Goal: Information Seeking & Learning: Learn about a topic

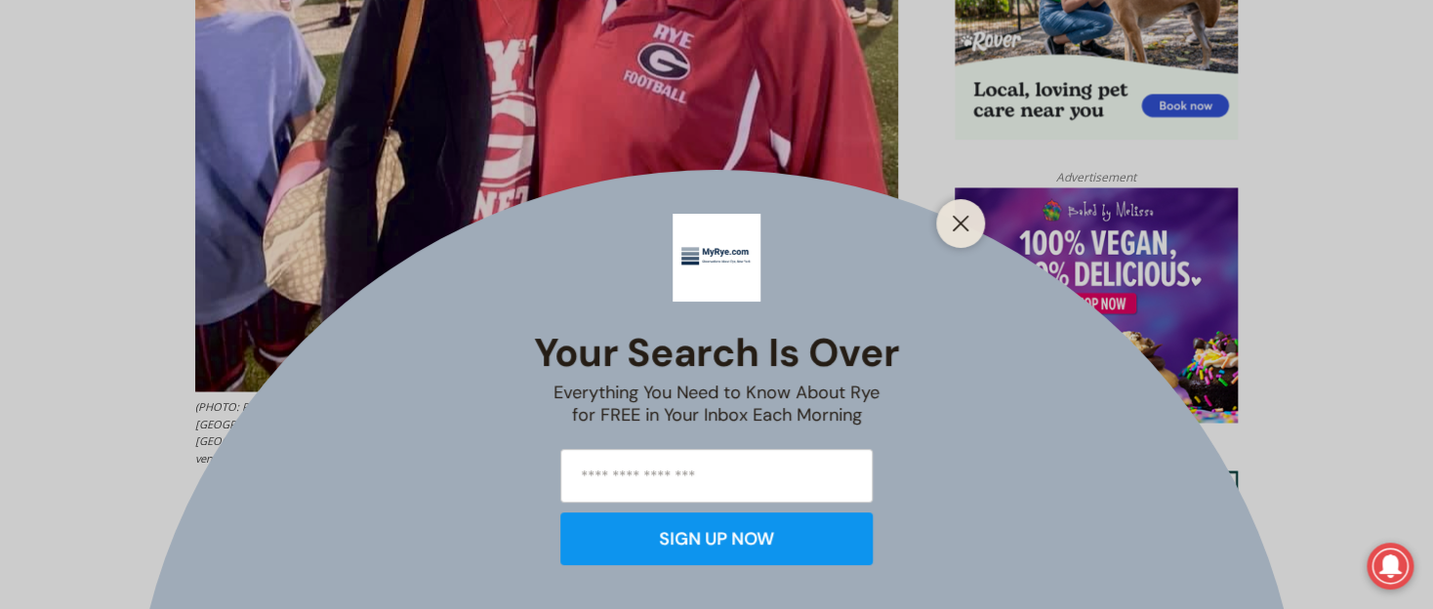
drag, startPoint x: 956, startPoint y: 223, endPoint x: 997, endPoint y: 225, distance: 41.0
click at [956, 222] on icon "Close" at bounding box center [961, 224] width 18 height 18
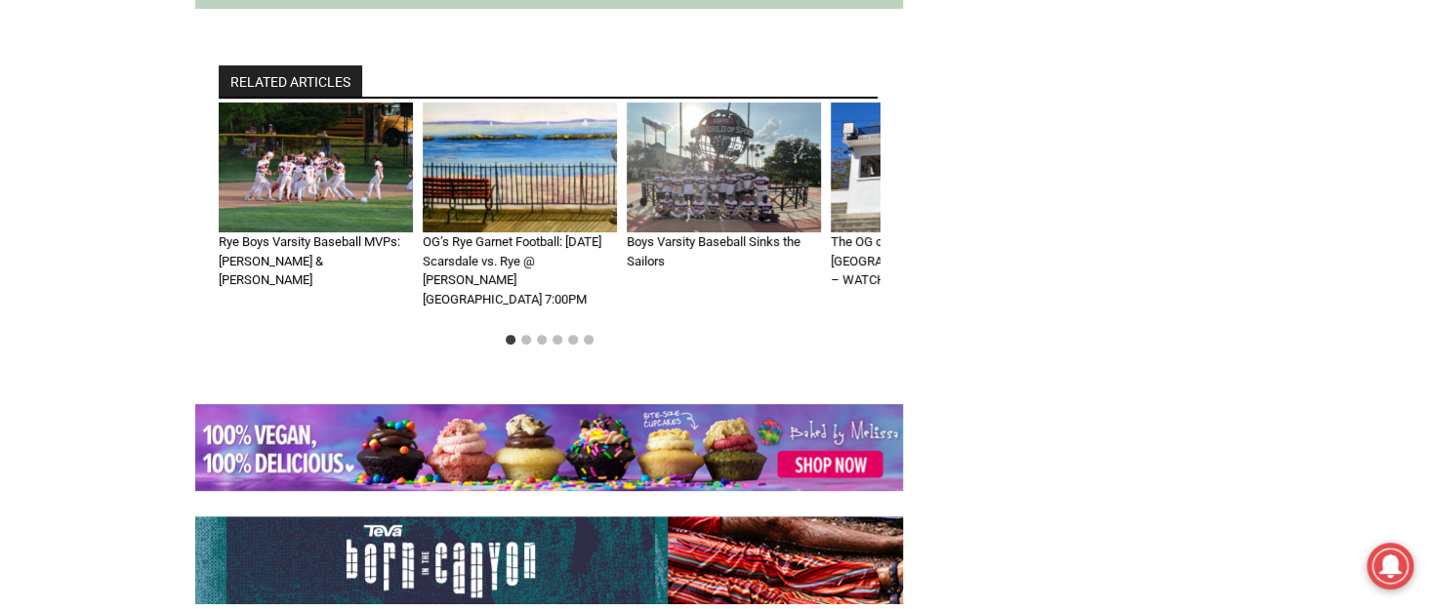
scroll to position [7186, 0]
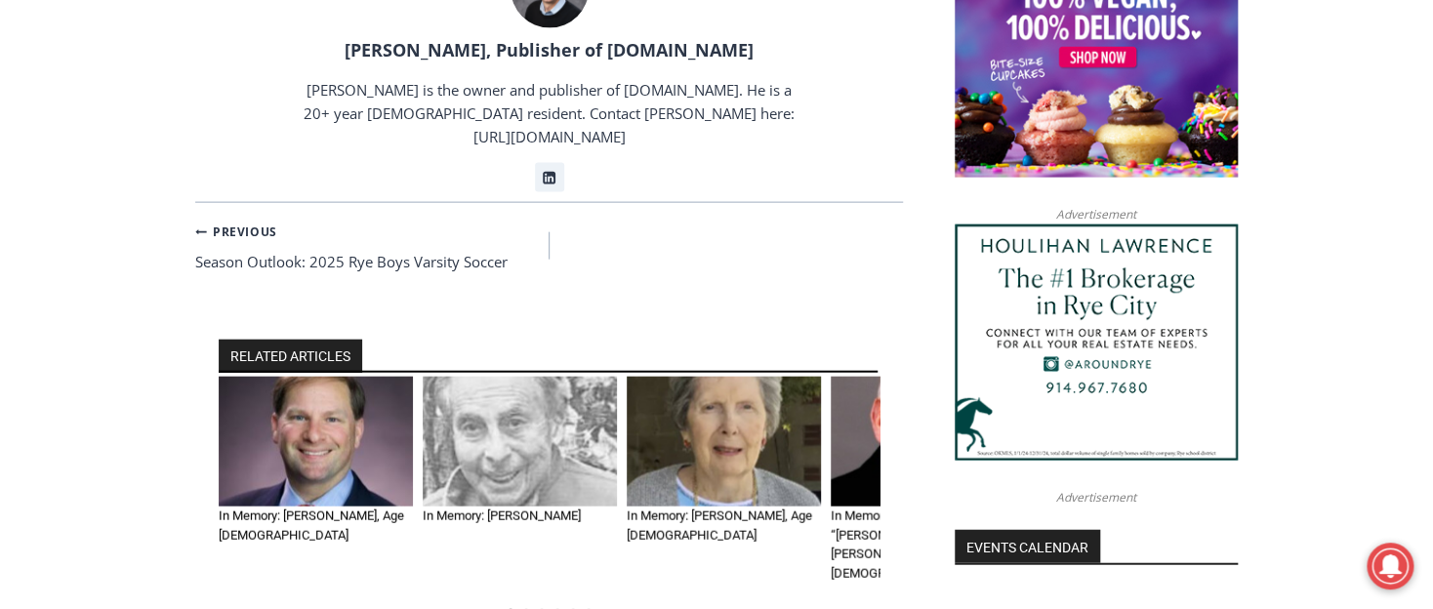
scroll to position [2018, 0]
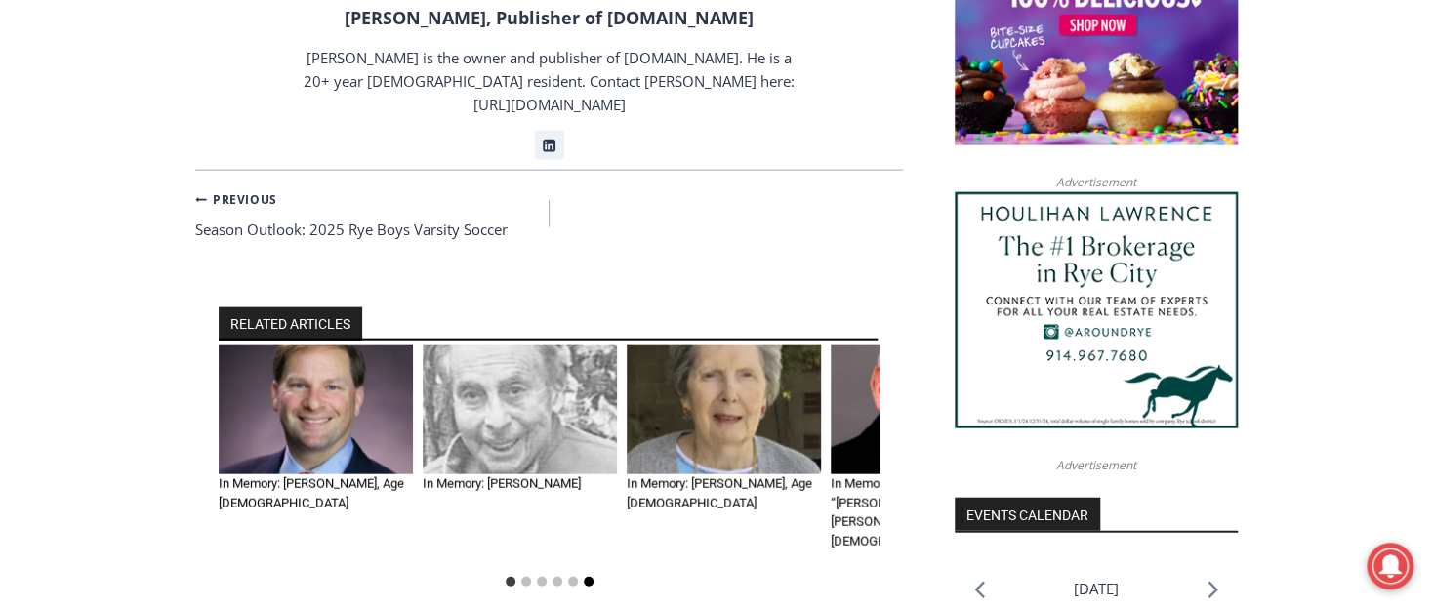
click at [586, 577] on button "Go to slide 6" at bounding box center [589, 582] width 10 height 10
